Goal: Find contact information: Find contact information

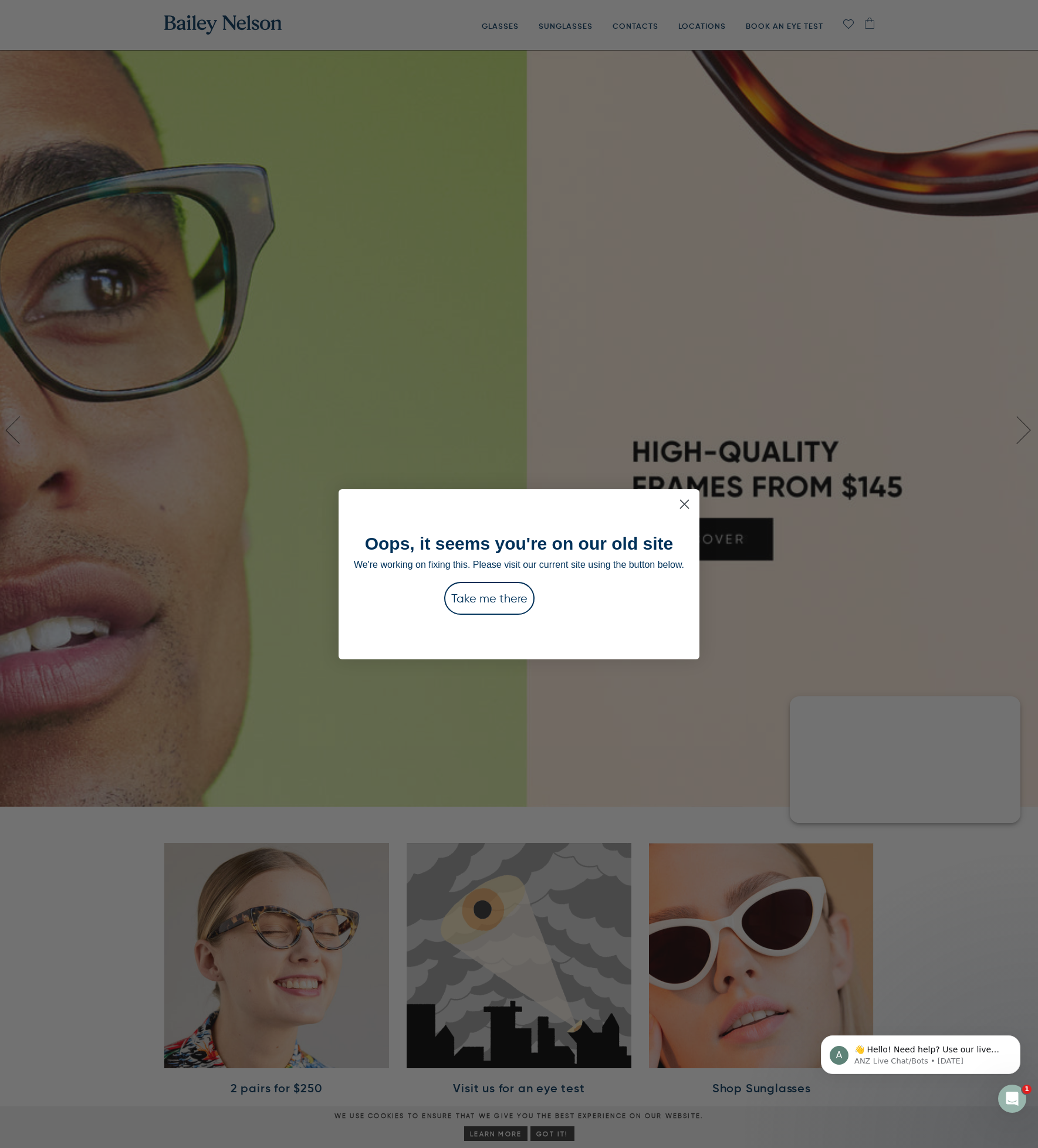
click at [689, 502] on icon "Close dialog" at bounding box center [684, 503] width 8 height 8
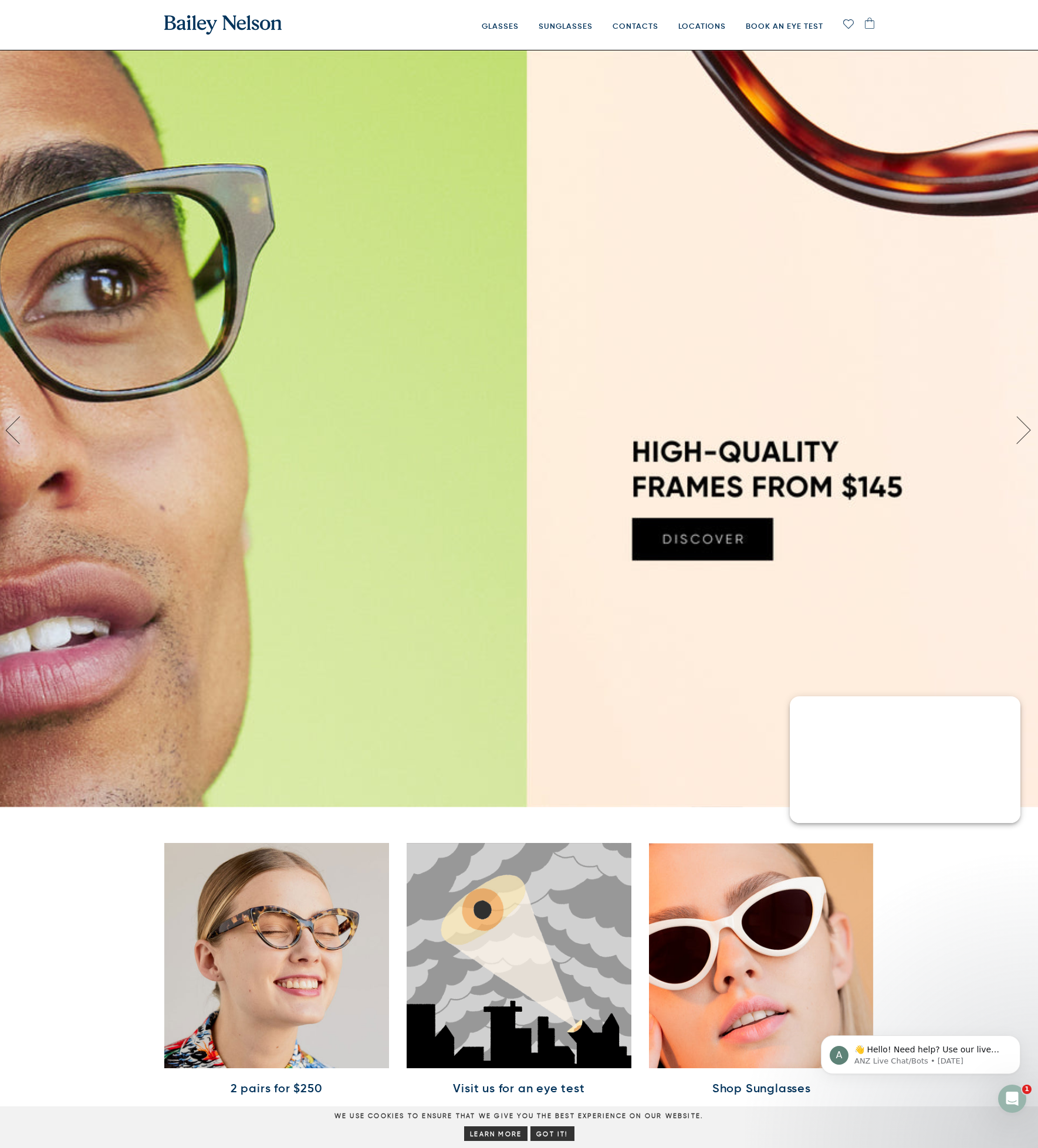
click at [870, 24] on img at bounding box center [870, 23] width 9 height 11
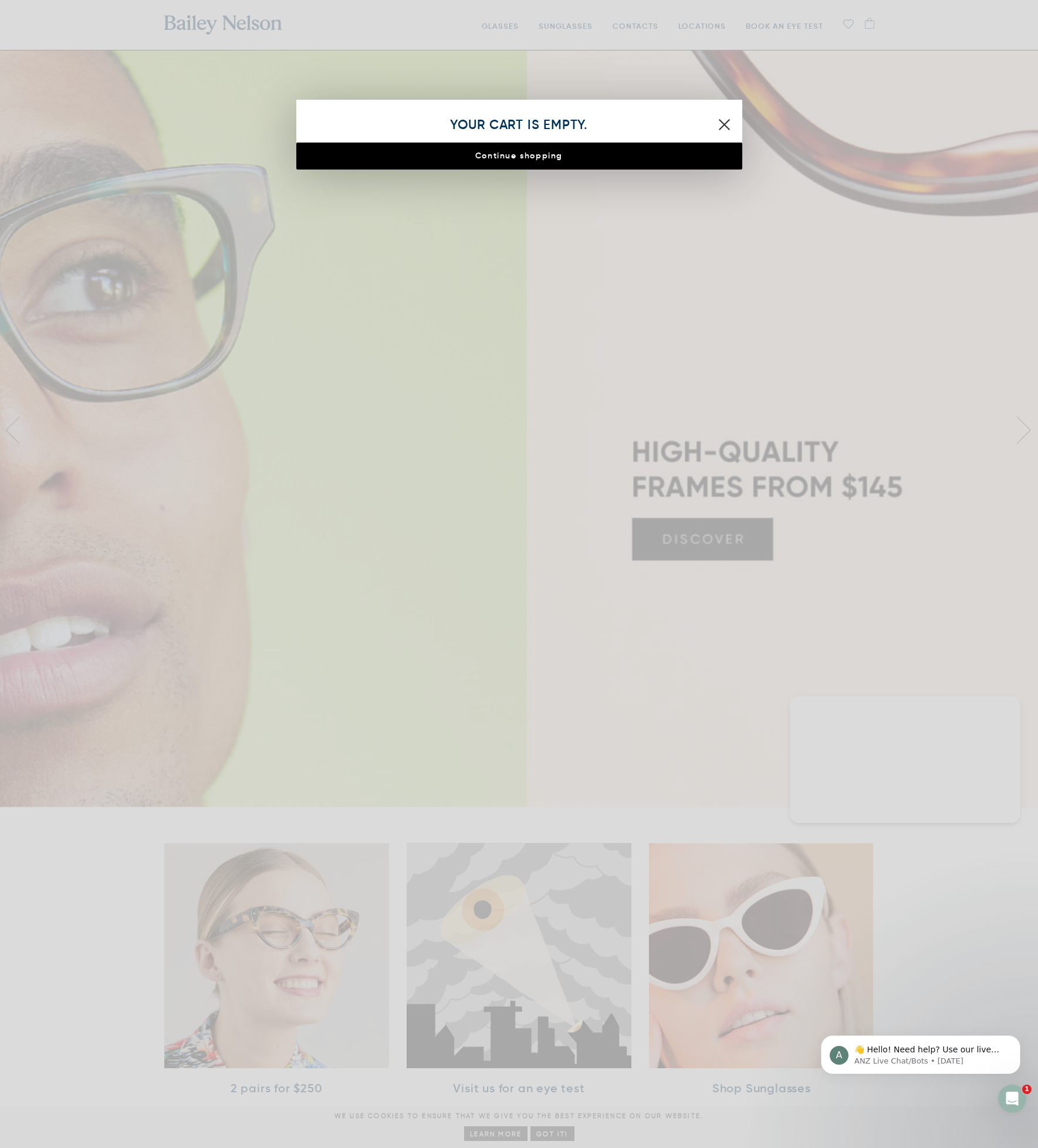
click at [870, 24] on div at bounding box center [519, 574] width 1038 height 1148
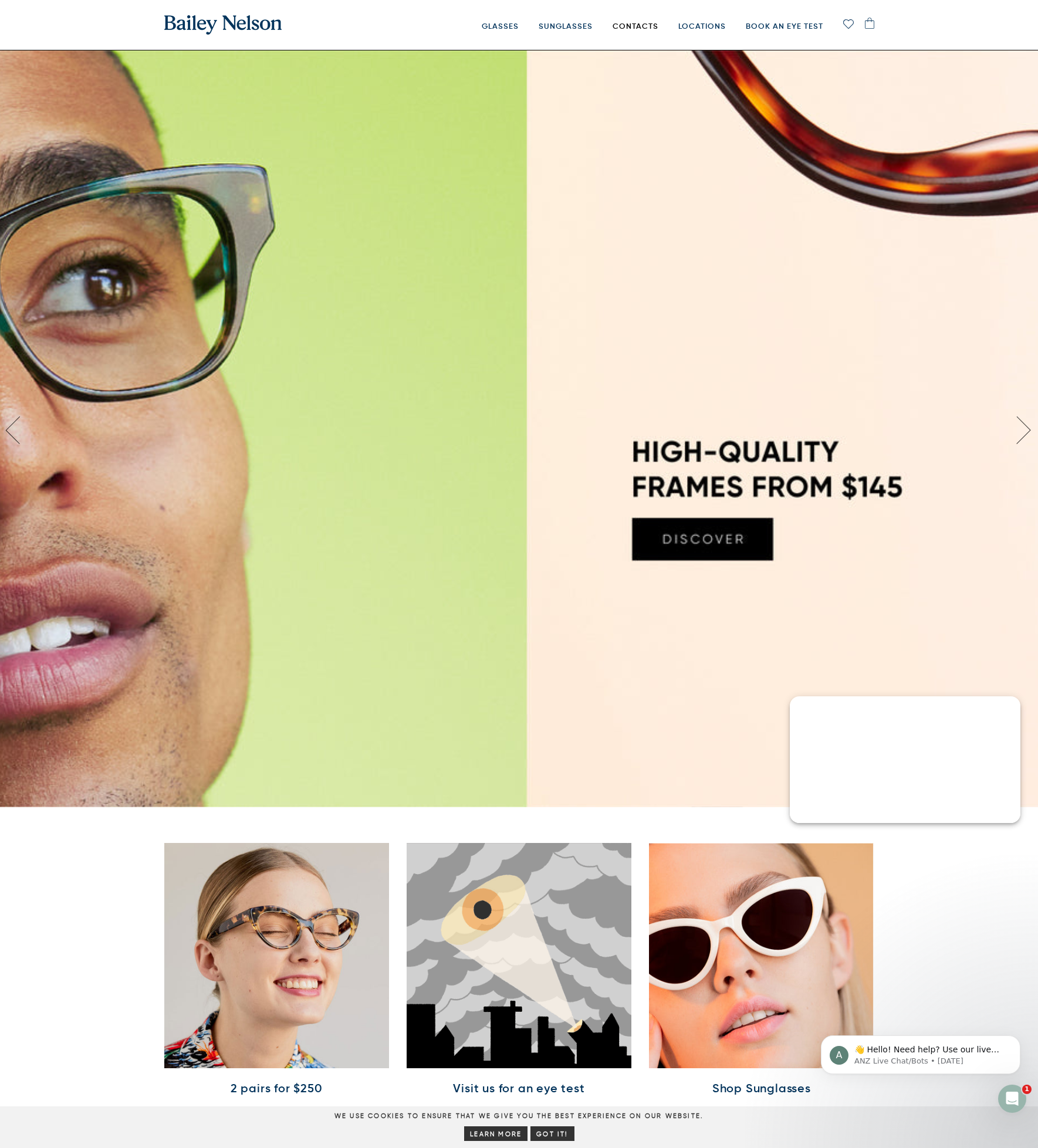
click at [646, 25] on link "Contacts" at bounding box center [635, 26] width 46 height 47
